Goal: Information Seeking & Learning: Learn about a topic

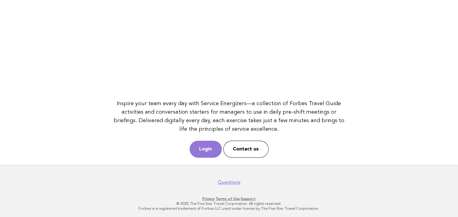
scroll to position [83, 0]
click at [203, 150] on link "Login" at bounding box center [206, 148] width 32 height 17
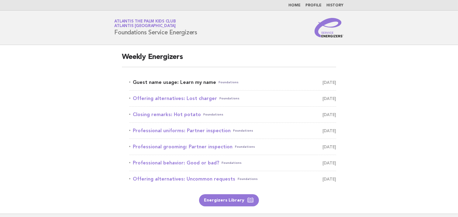
click at [209, 81] on link "Guest name usage: Learn my name Foundations September 28" at bounding box center [232, 82] width 207 height 9
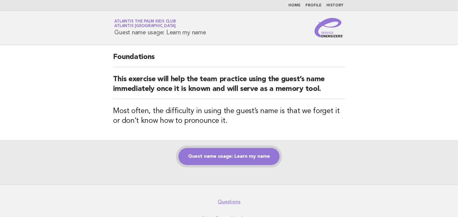
click at [247, 160] on link "Guest name usage: Learn my name" at bounding box center [228, 156] width 101 height 17
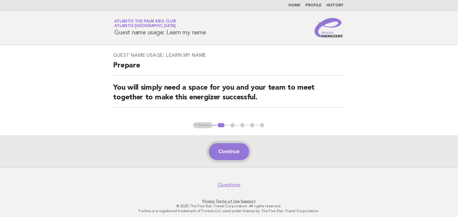
click at [220, 153] on button "Continue" at bounding box center [229, 151] width 40 height 17
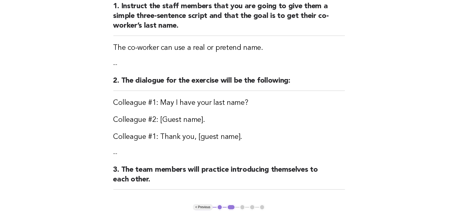
scroll to position [91, 0]
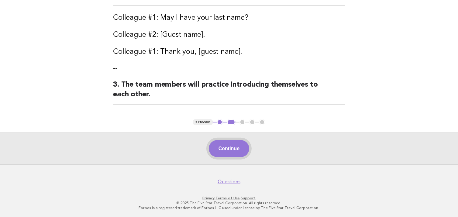
click at [220, 146] on button "Continue" at bounding box center [229, 148] width 40 height 17
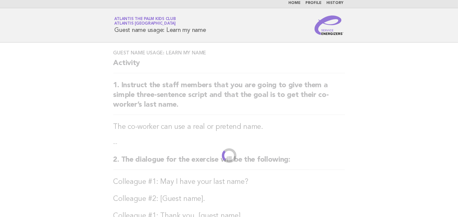
scroll to position [0, 0]
